Goal: Task Accomplishment & Management: Manage account settings

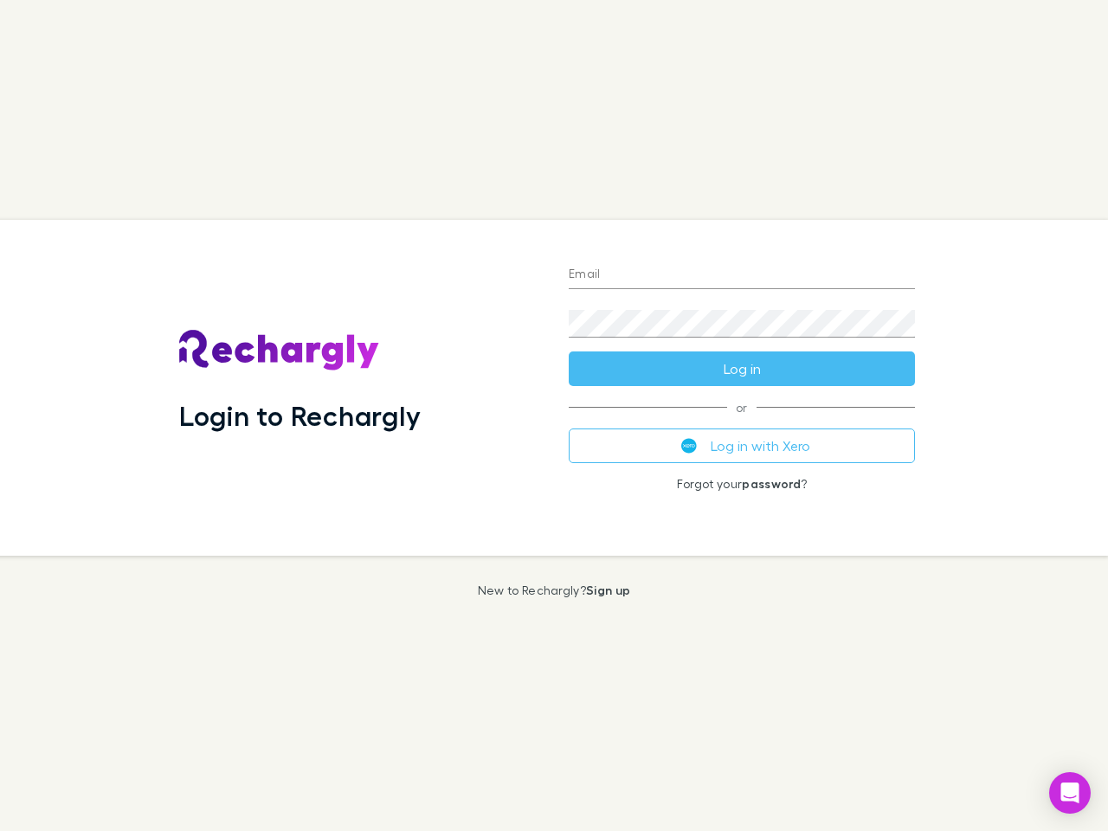
click at [554, 415] on div "Login to Rechargly" at bounding box center [359, 388] width 389 height 336
click at [742, 275] on input "Email" at bounding box center [742, 275] width 346 height 28
click at [742, 369] on button "Log in" at bounding box center [742, 368] width 346 height 35
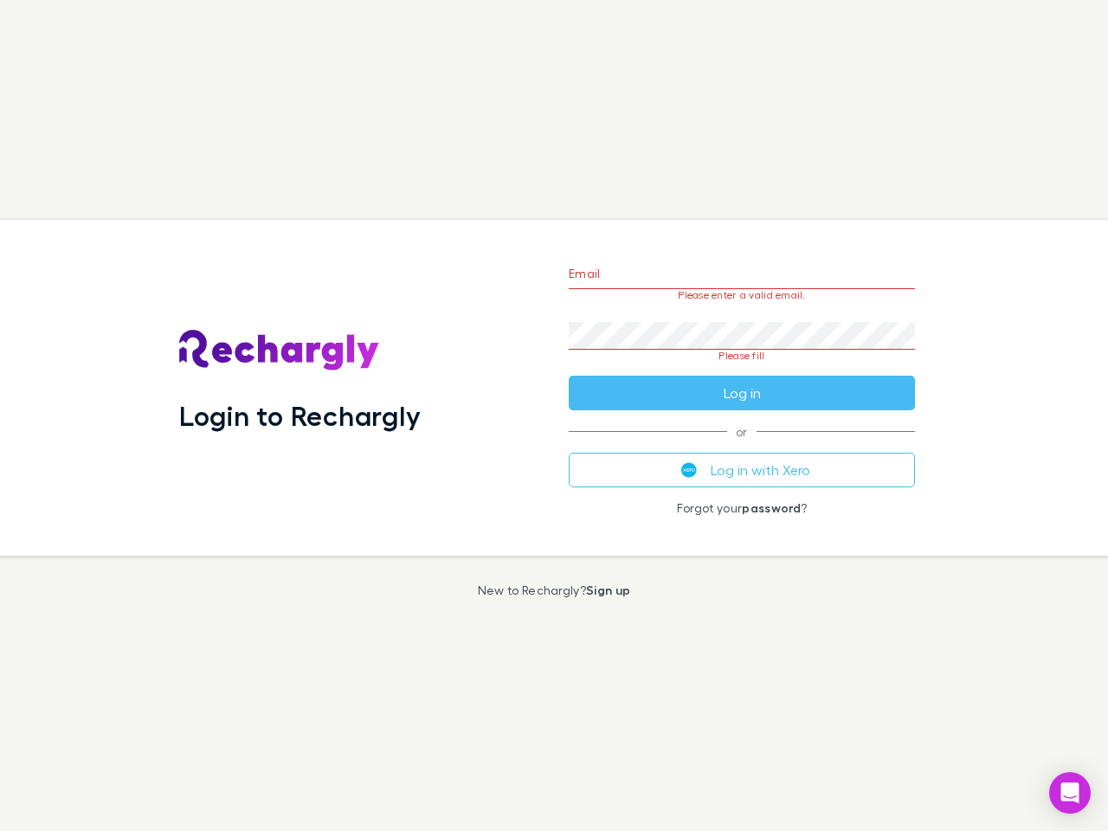
click at [742, 446] on div "Email Please enter a valid email. Password Please fill Log in or Log in with Xe…" at bounding box center [742, 388] width 374 height 336
click at [1070, 793] on icon "Open Intercom Messenger" at bounding box center [1070, 792] width 18 height 21
